Goal: Transaction & Acquisition: Purchase product/service

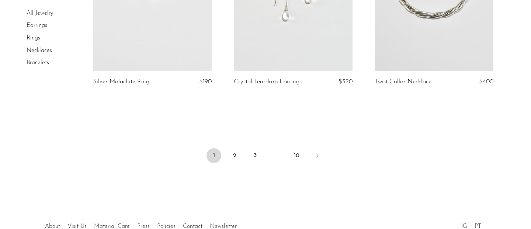
scroll to position [2401, 0]
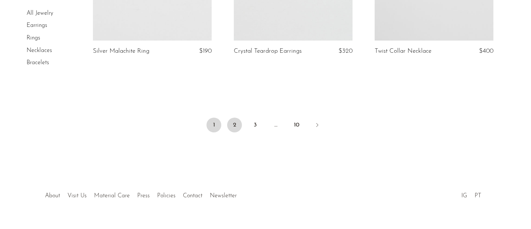
click at [236, 118] on link "2" at bounding box center [234, 125] width 15 height 15
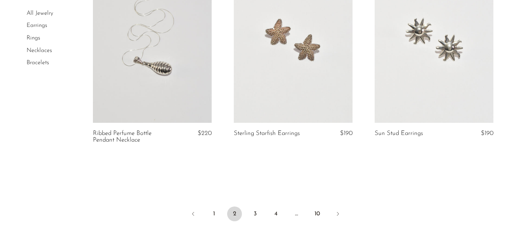
scroll to position [2331, 0]
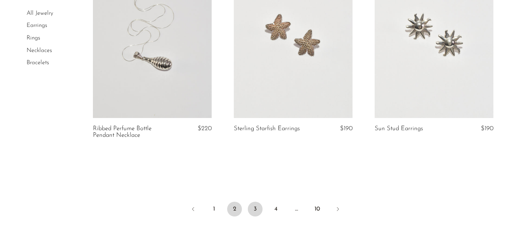
click at [250, 211] on link "3" at bounding box center [255, 209] width 15 height 15
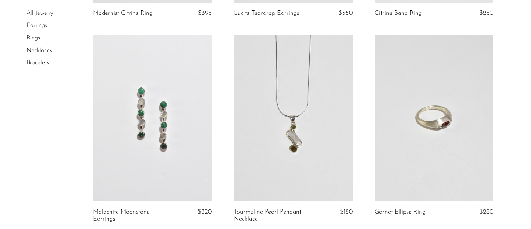
scroll to position [2438, 0]
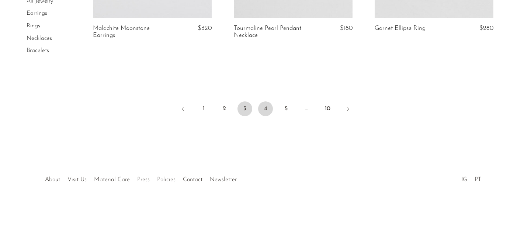
click at [267, 109] on link "4" at bounding box center [265, 108] width 15 height 15
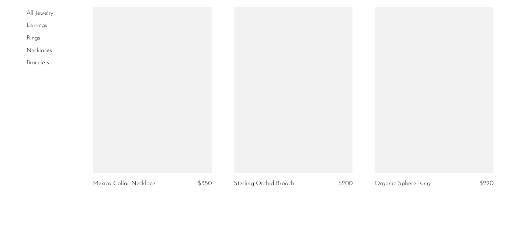
scroll to position [2421, 0]
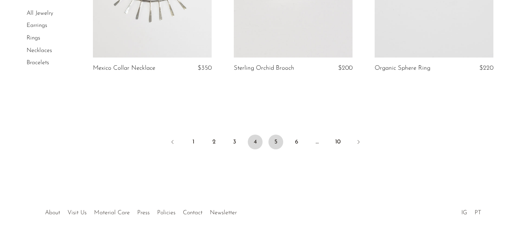
click at [276, 137] on link "5" at bounding box center [275, 142] width 15 height 15
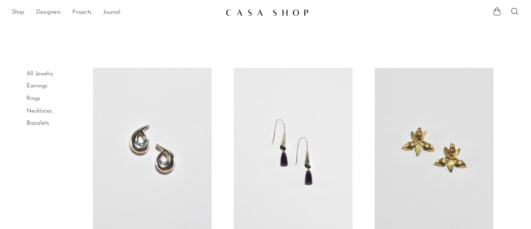
click at [276, 137] on link at bounding box center [293, 151] width 119 height 166
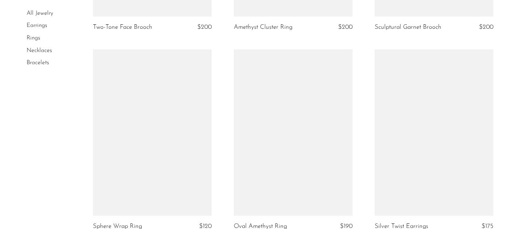
scroll to position [2425, 0]
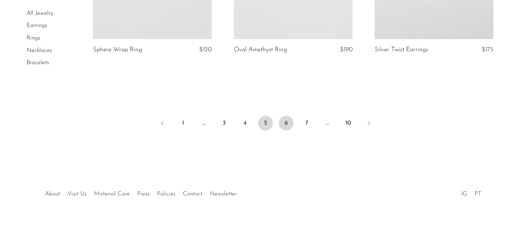
click at [283, 125] on link "6" at bounding box center [286, 123] width 15 height 15
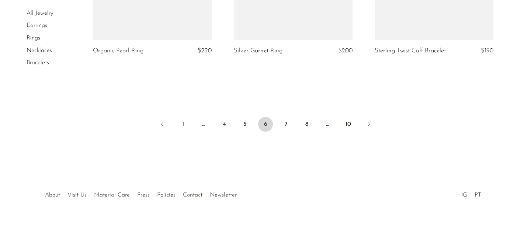
scroll to position [2422, 0]
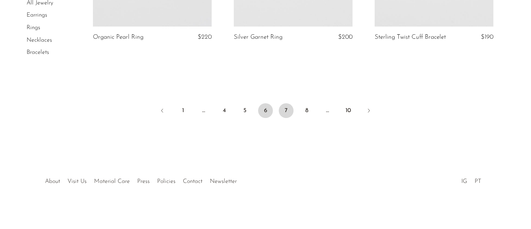
click at [285, 110] on link "7" at bounding box center [286, 110] width 15 height 15
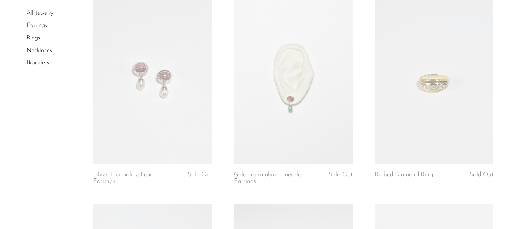
scroll to position [1700, 0]
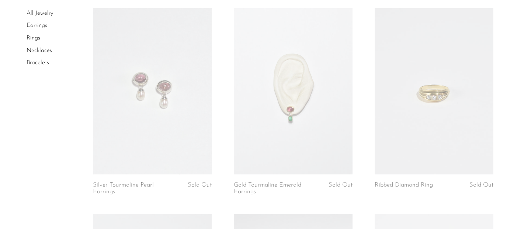
click at [176, 105] on link at bounding box center [152, 91] width 119 height 166
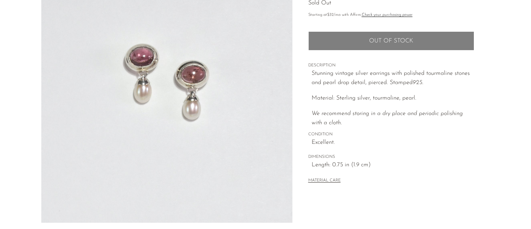
scroll to position [251, 0]
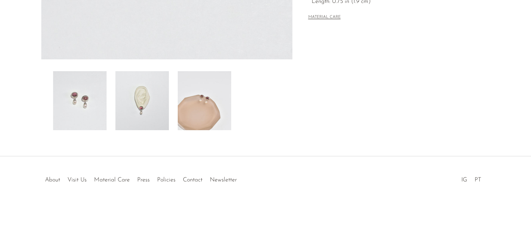
click at [146, 105] on img at bounding box center [141, 100] width 53 height 59
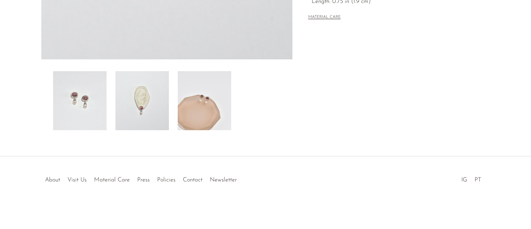
click at [94, 99] on img at bounding box center [79, 100] width 53 height 59
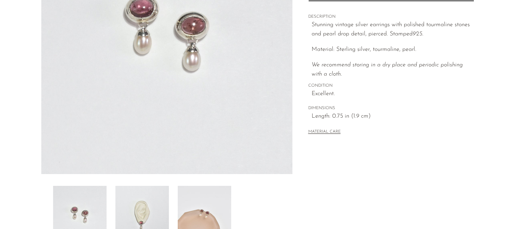
scroll to position [105, 0]
